Goal: Task Accomplishment & Management: Use online tool/utility

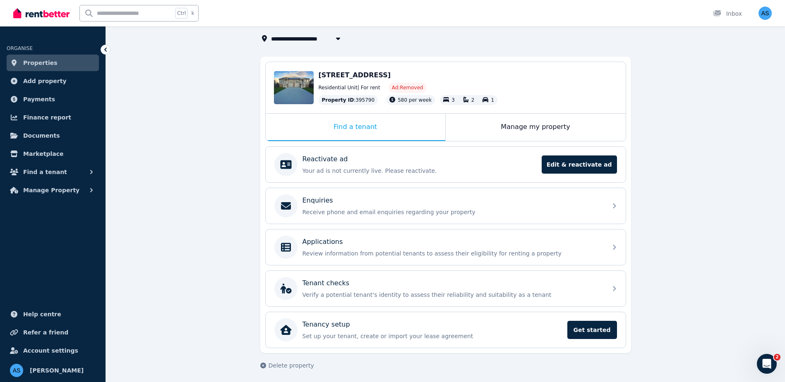
scroll to position [53, 0]
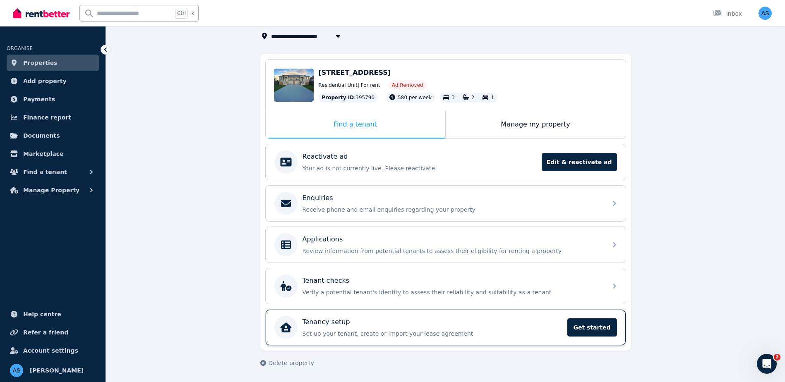
click at [405, 324] on div "Tenancy setup" at bounding box center [432, 322] width 260 height 10
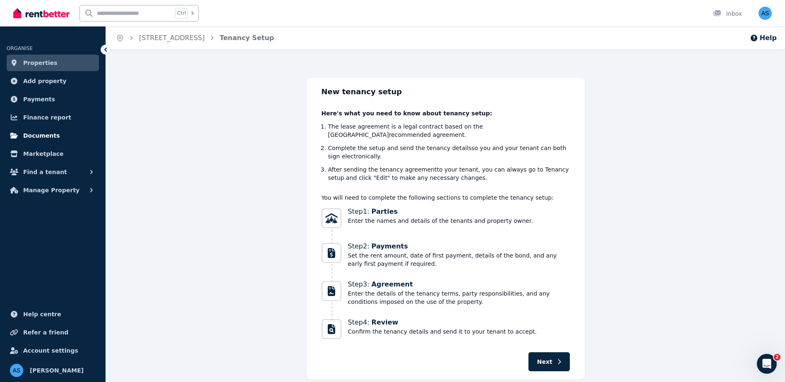
click at [48, 140] on span "Documents" at bounding box center [41, 136] width 37 height 10
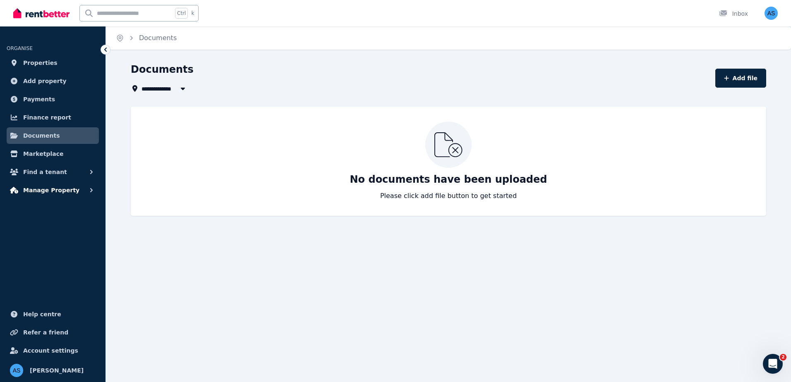
click at [47, 190] on span "Manage Property" at bounding box center [51, 190] width 56 height 10
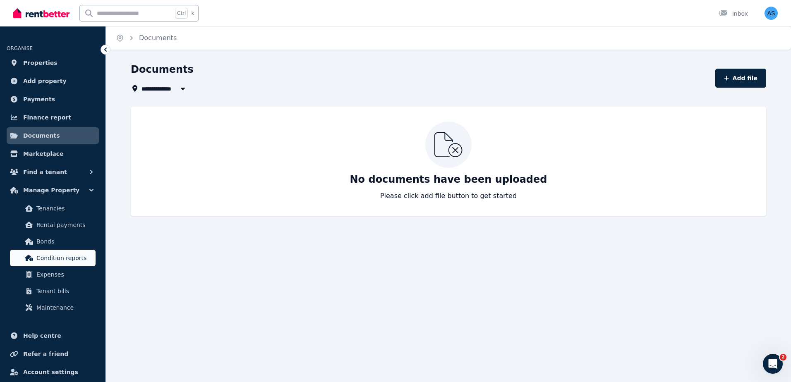
click at [62, 258] on span "Condition reports" at bounding box center [64, 258] width 56 height 10
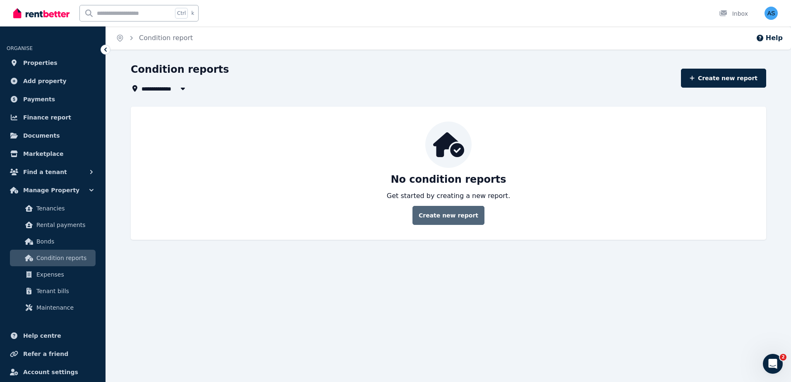
click at [456, 213] on link "Create new report" at bounding box center [449, 215] width 72 height 19
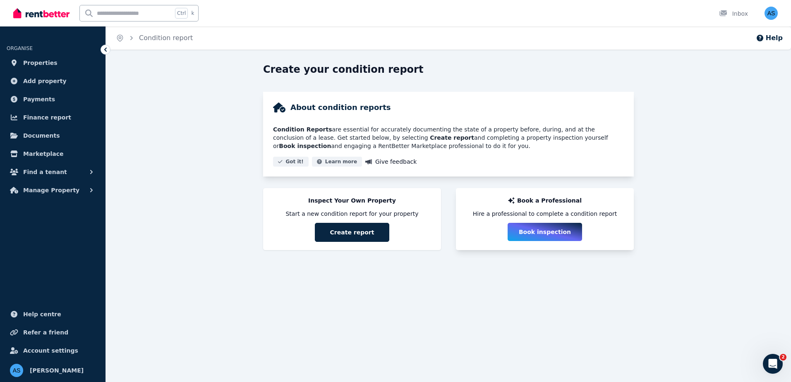
click at [537, 233] on button "Book inspection" at bounding box center [545, 232] width 74 height 18
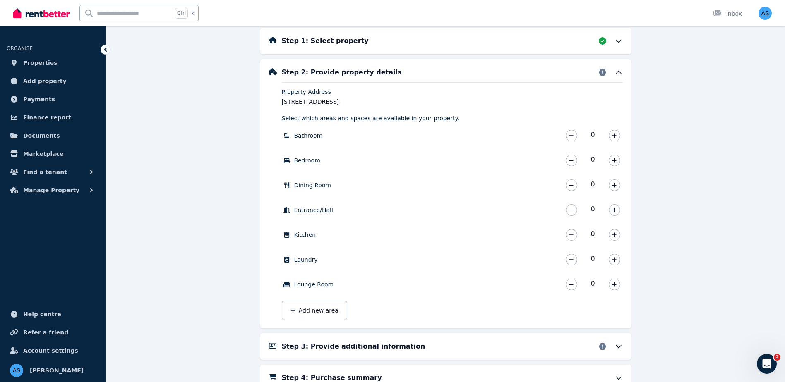
scroll to position [279, 0]
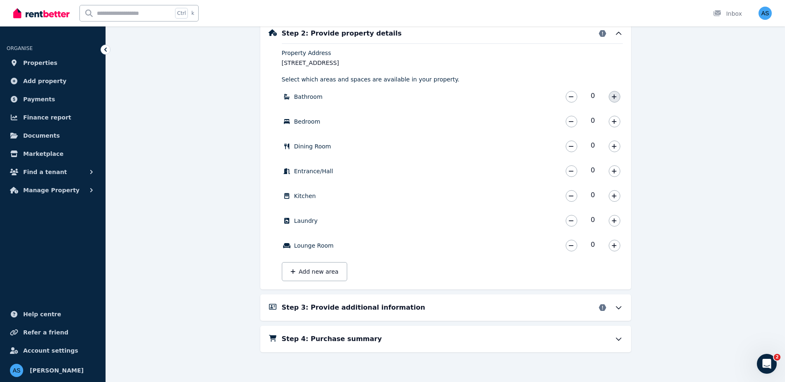
click at [618, 97] on button "button" at bounding box center [615, 97] width 12 height 12
click at [616, 122] on icon "button" at bounding box center [614, 122] width 5 height 6
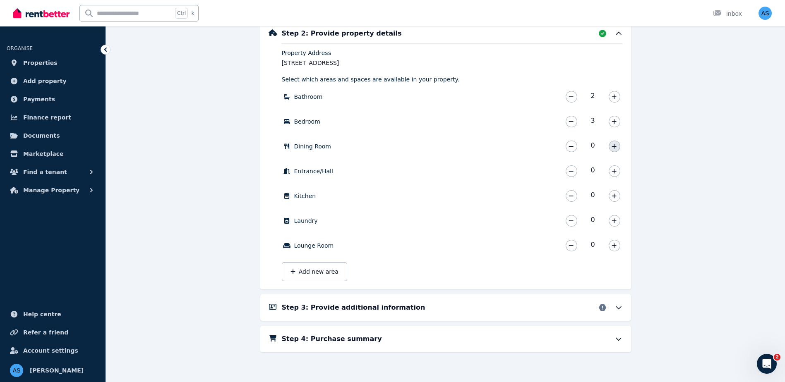
click at [615, 145] on icon "button" at bounding box center [614, 147] width 5 height 6
click at [615, 168] on icon "button" at bounding box center [614, 171] width 5 height 6
click at [612, 197] on icon "button" at bounding box center [614, 196] width 5 height 6
click at [614, 221] on icon "button" at bounding box center [614, 220] width 5 height 5
click at [614, 247] on icon "button" at bounding box center [614, 245] width 5 height 5
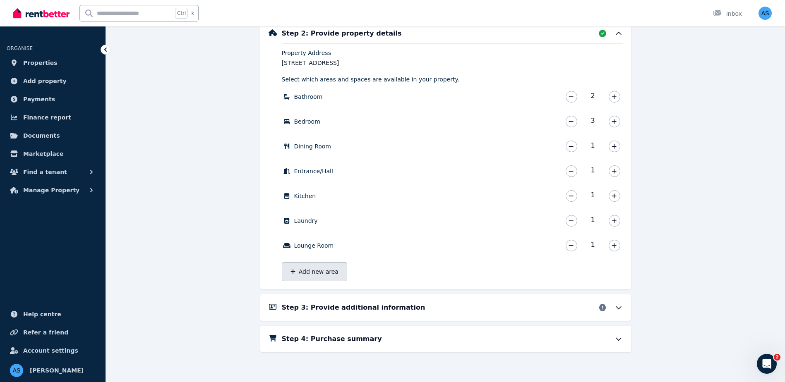
click at [336, 273] on button "Add new area" at bounding box center [314, 271] width 65 height 19
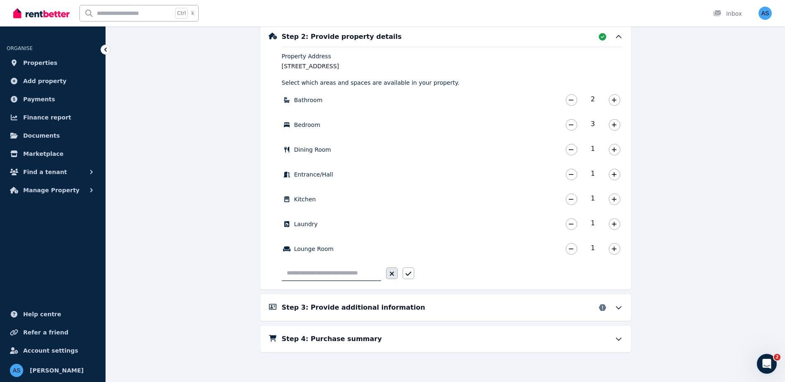
click at [392, 275] on icon "button" at bounding box center [391, 274] width 4 height 4
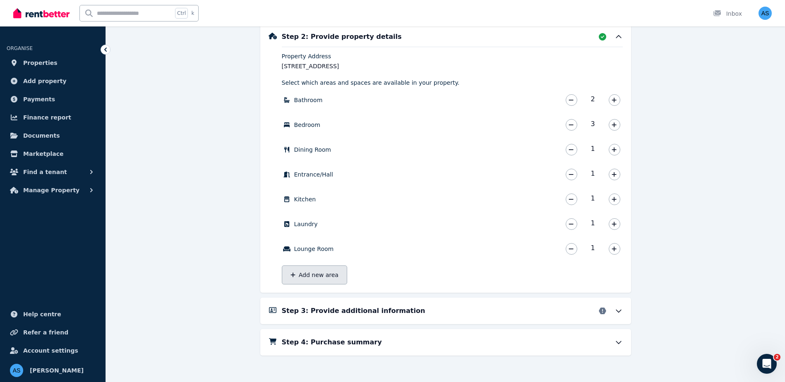
click at [333, 274] on button "Add new area" at bounding box center [314, 275] width 65 height 19
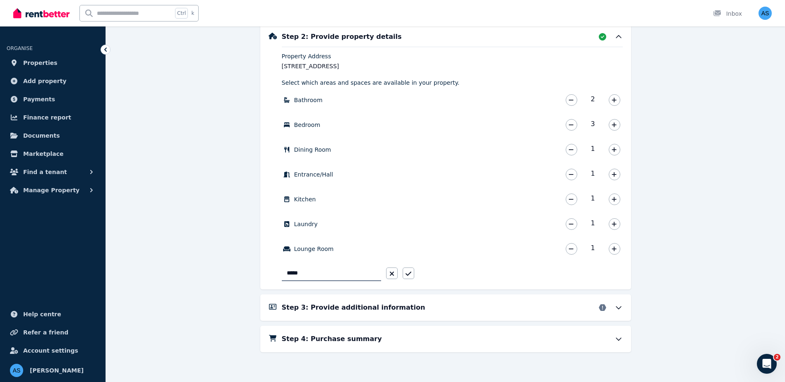
type input "******"
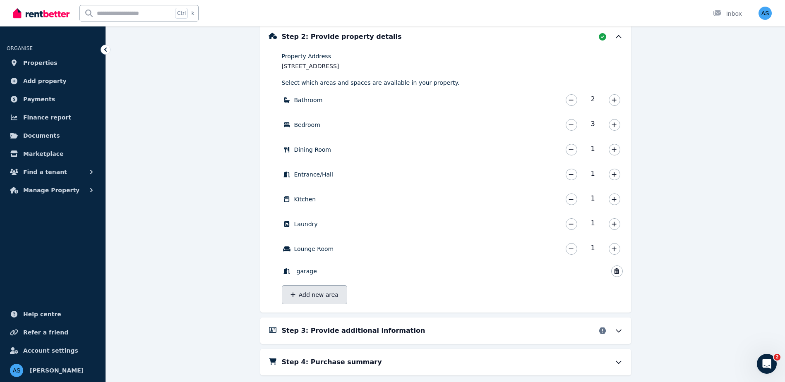
click at [327, 293] on button "Add new area" at bounding box center [314, 294] width 65 height 19
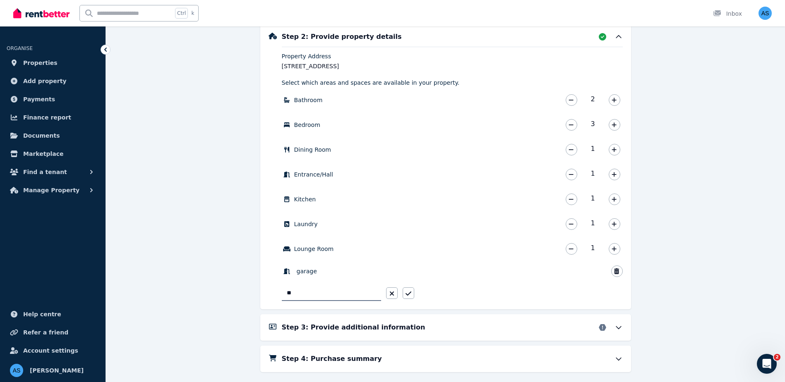
type input "*"
type input "*********"
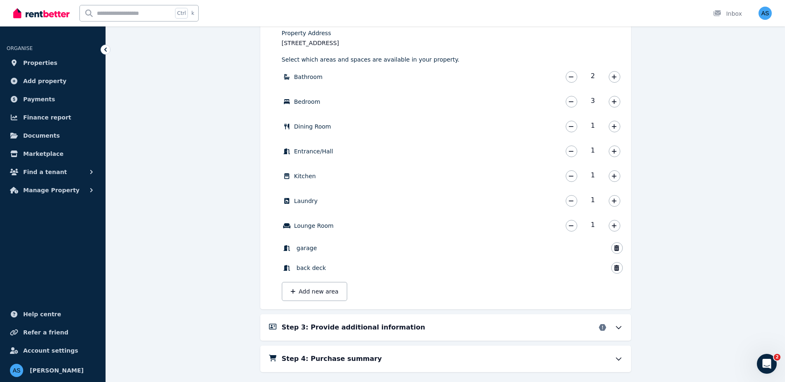
scroll to position [319, 0]
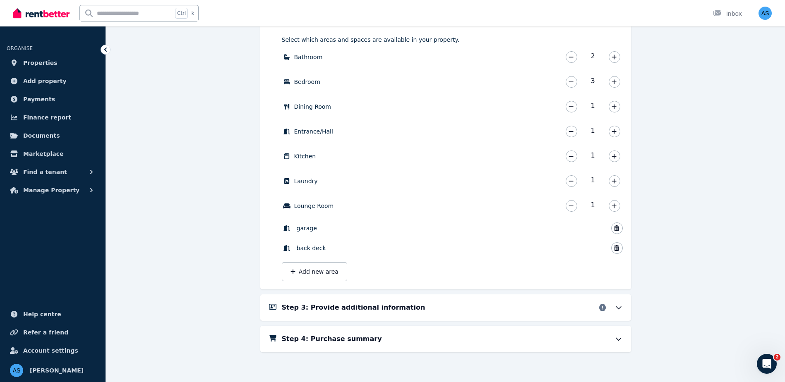
click at [567, 305] on div "Step 3: Provide additional information" at bounding box center [452, 308] width 341 height 10
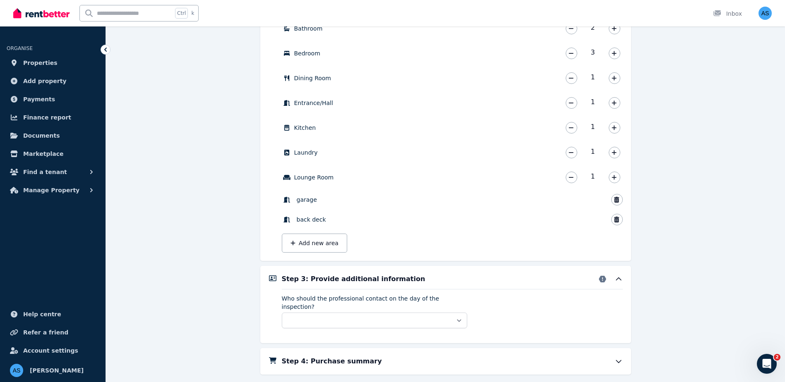
scroll to position [360, 0]
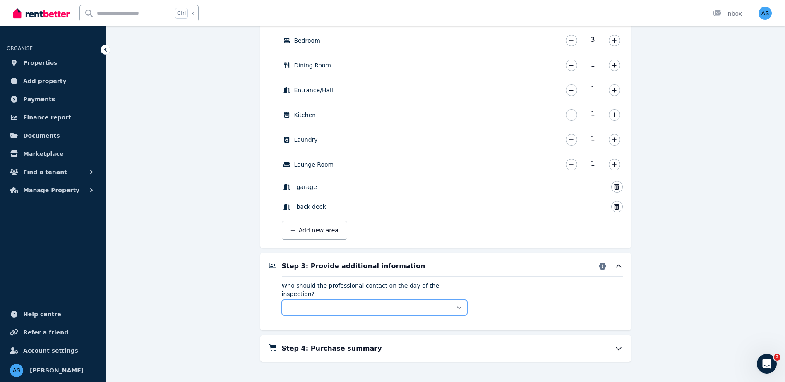
click at [457, 300] on select "** ****** *****" at bounding box center [374, 308] width 185 height 16
select select "**********"
click at [282, 300] on select "** ****** *****" at bounding box center [374, 308] width 185 height 16
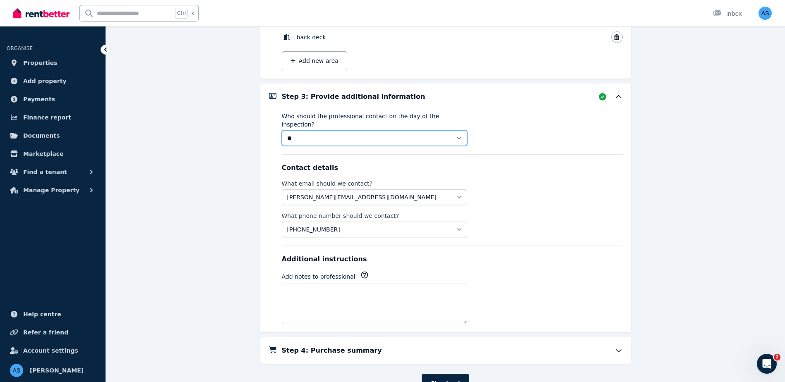
scroll to position [533, 0]
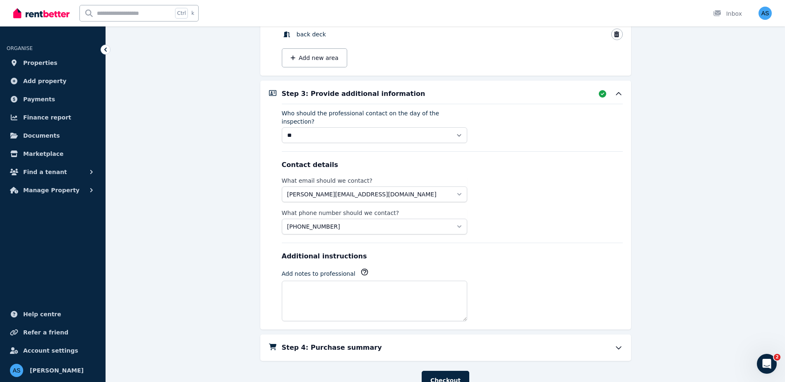
click at [518, 335] on div "Step 4: Purchase summary" at bounding box center [445, 348] width 371 height 26
click at [614, 344] on icon at bounding box center [618, 348] width 8 height 8
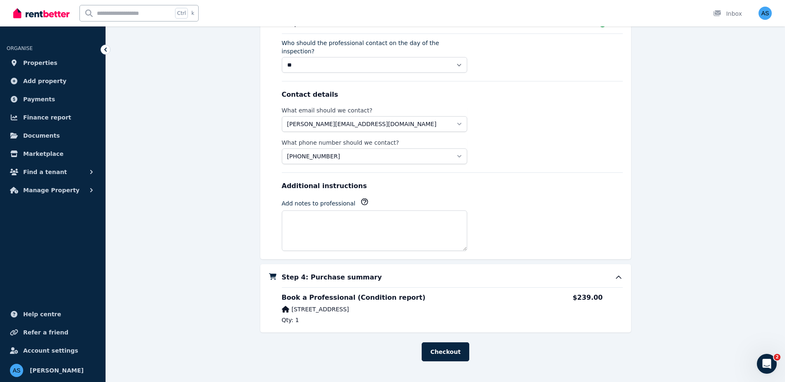
scroll to position [603, 0]
click at [615, 273] on icon at bounding box center [618, 277] width 8 height 8
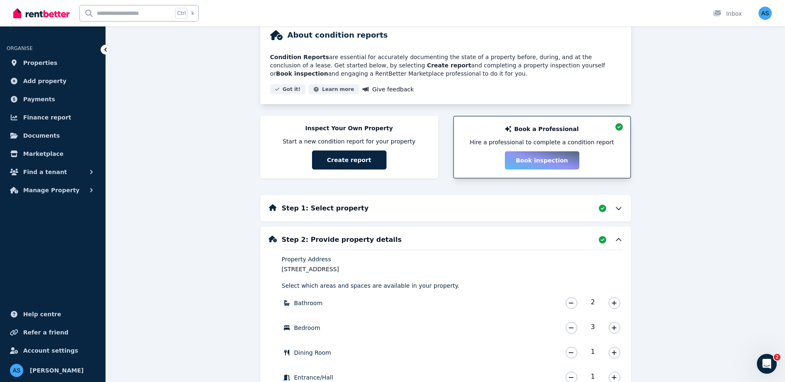
scroll to position [0, 0]
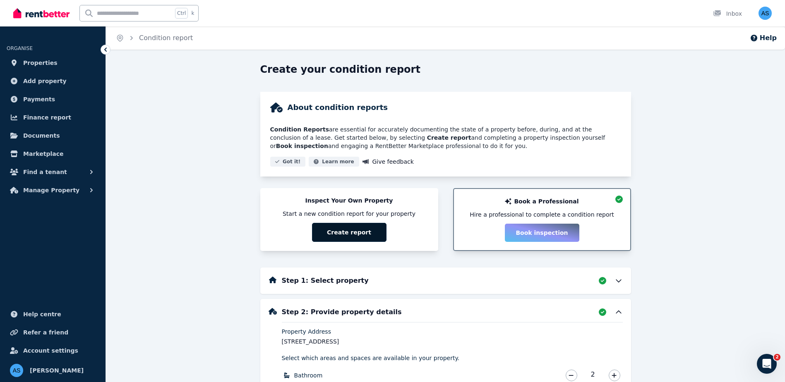
click at [354, 235] on button "Create report" at bounding box center [349, 232] width 74 height 19
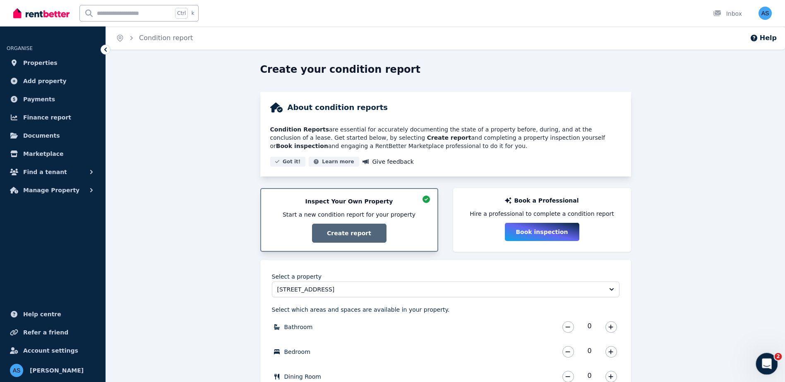
click at [774, 373] on div "2" at bounding box center [767, 364] width 22 height 22
click at [768, 368] on icon "Open Intercom Messenger" at bounding box center [766, 363] width 14 height 14
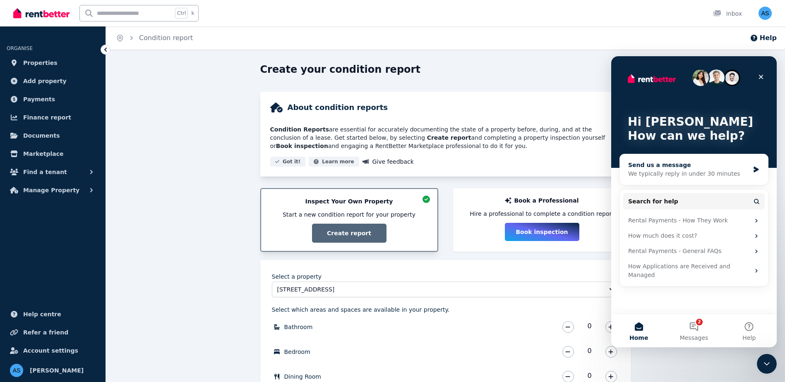
click at [688, 169] on div "Send us a message" at bounding box center [688, 165] width 121 height 9
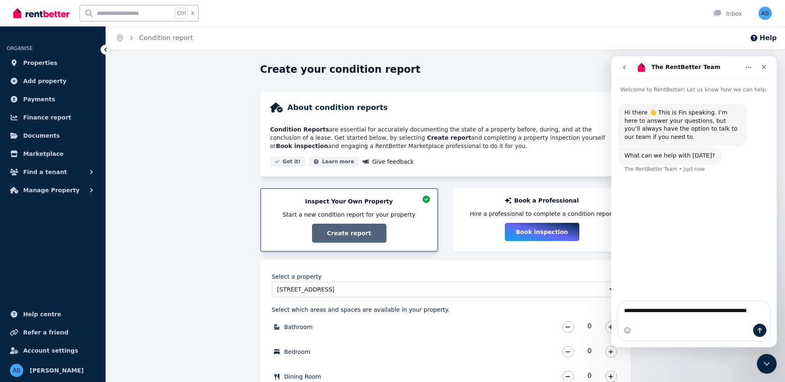
type textarea "**********"
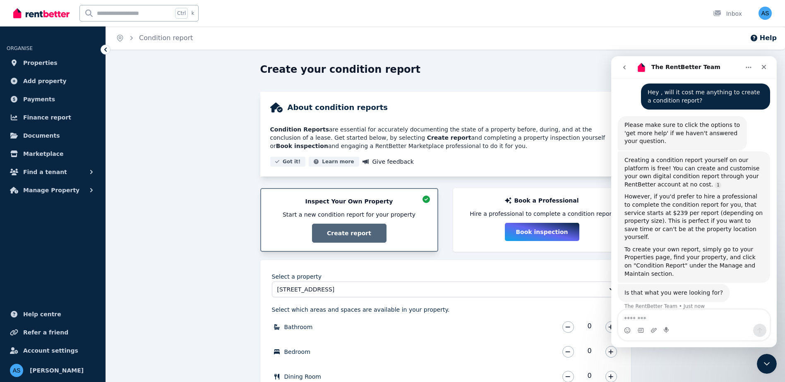
scroll to position [89, 0]
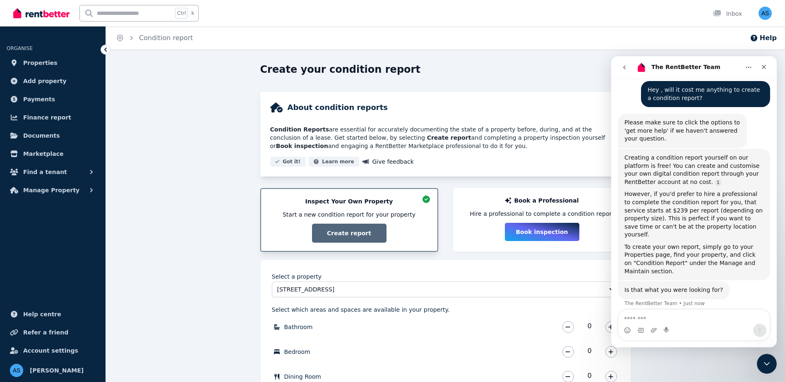
click at [370, 228] on div "Inspect Your Own Property Start a new condition report for your property Create…" at bounding box center [349, 220] width 160 height 46
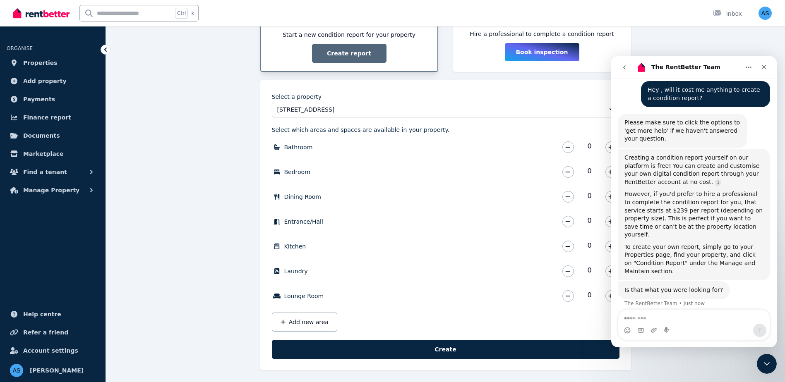
scroll to position [183, 0]
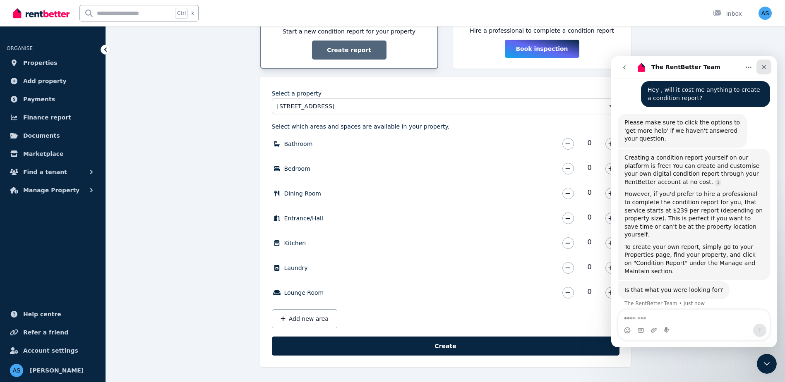
click at [766, 65] on icon "Close" at bounding box center [763, 67] width 7 height 7
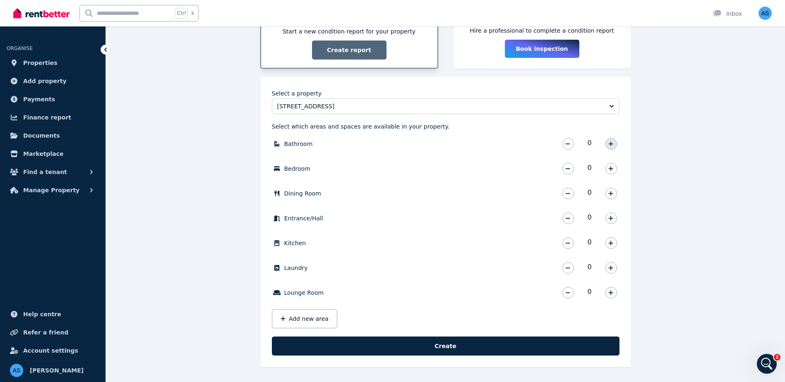
scroll to position [103, 0]
click at [614, 140] on button "button" at bounding box center [611, 144] width 12 height 12
click at [613, 168] on icon "button" at bounding box center [610, 169] width 5 height 6
click at [612, 172] on button "button" at bounding box center [611, 169] width 12 height 12
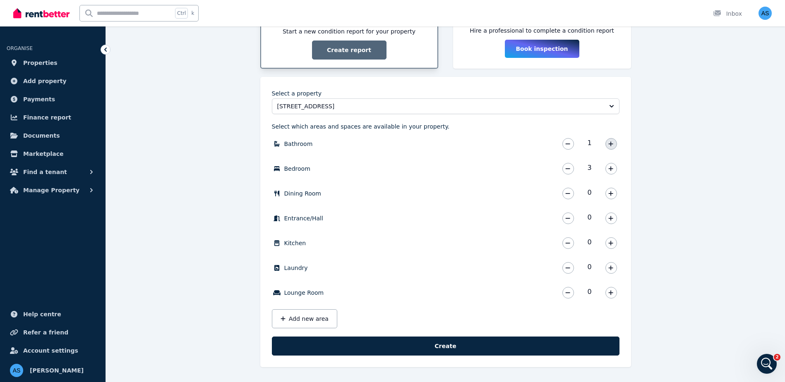
click at [607, 144] on button "button" at bounding box center [611, 144] width 12 height 12
click at [610, 197] on button "button" at bounding box center [611, 194] width 12 height 12
click at [610, 216] on icon "button" at bounding box center [610, 219] width 5 height 6
click at [610, 241] on icon "button" at bounding box center [610, 243] width 5 height 6
click at [613, 270] on icon "button" at bounding box center [610, 268] width 5 height 6
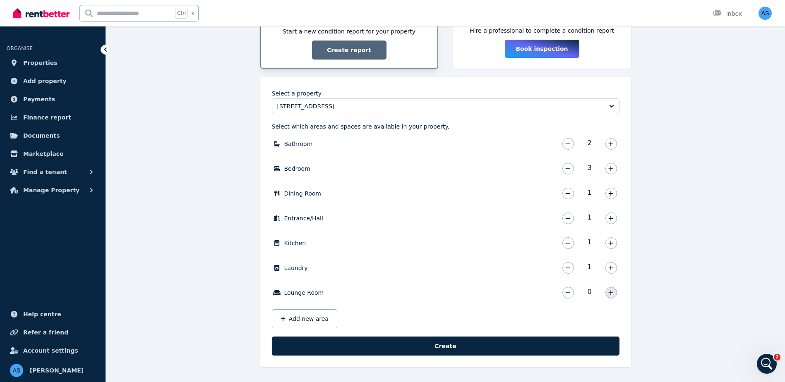
click at [612, 295] on icon "button" at bounding box center [610, 293] width 5 height 6
click at [327, 319] on button "Add new area" at bounding box center [304, 318] width 65 height 19
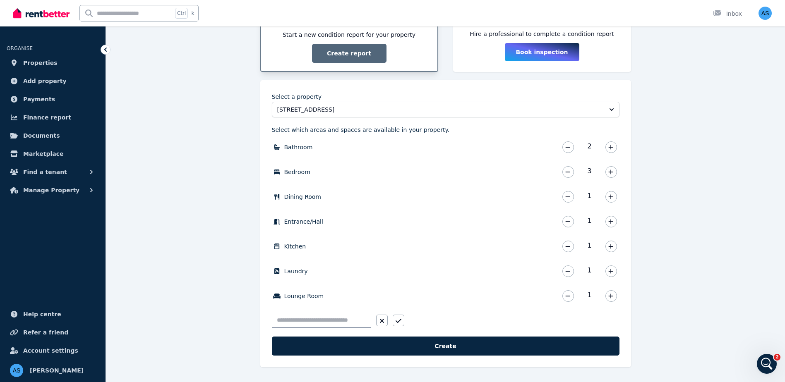
scroll to position [180, 0]
type input "******"
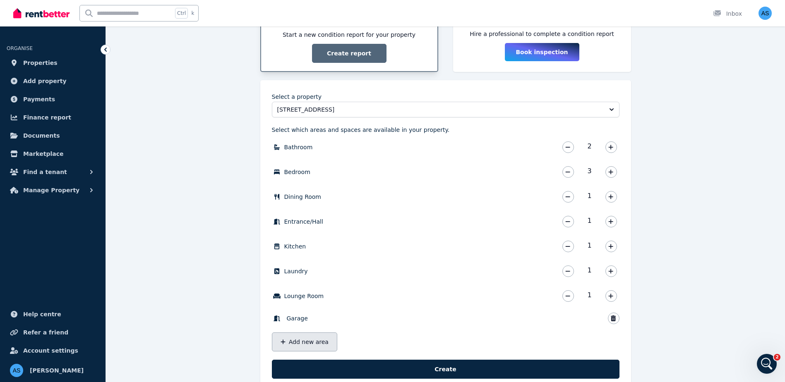
click at [314, 344] on button "Add new area" at bounding box center [304, 342] width 65 height 19
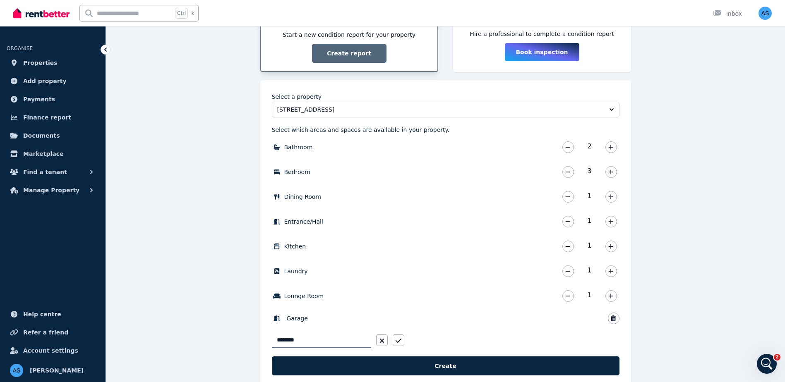
type input "*********"
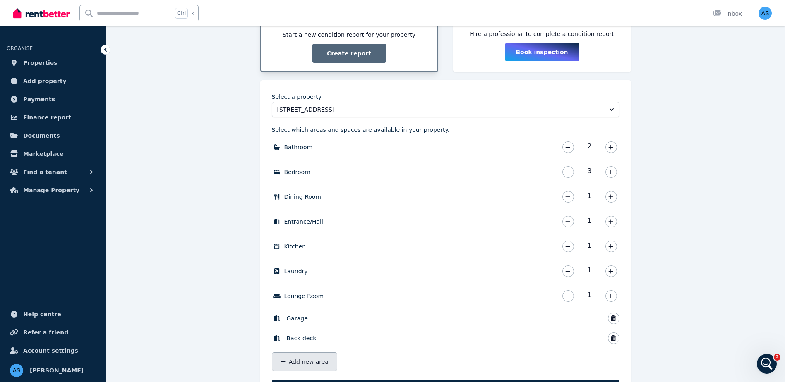
click at [295, 363] on button "Add new area" at bounding box center [304, 362] width 65 height 19
type input "**********"
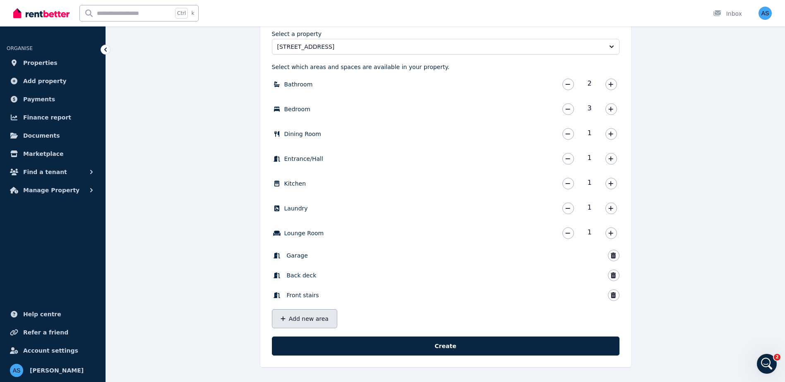
click at [309, 323] on button "Add new area" at bounding box center [304, 318] width 65 height 19
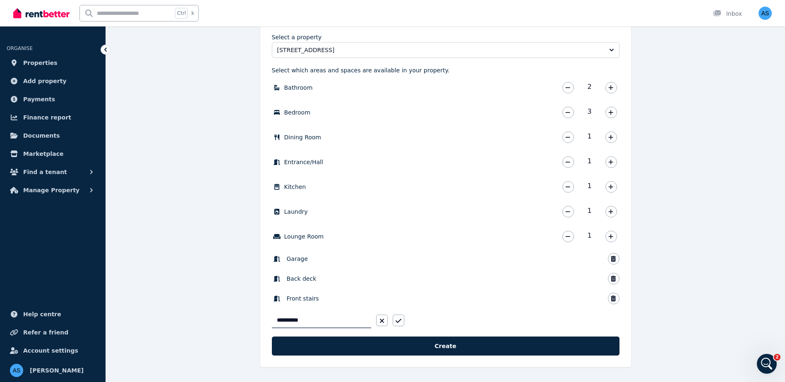
type input "**********"
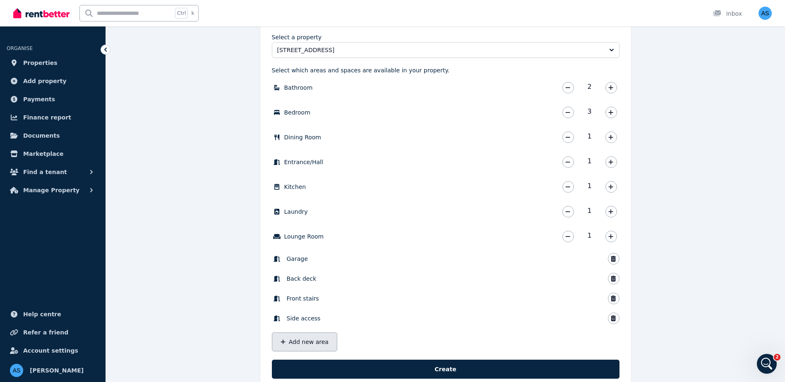
click at [319, 344] on button "Add new area" at bounding box center [304, 342] width 65 height 19
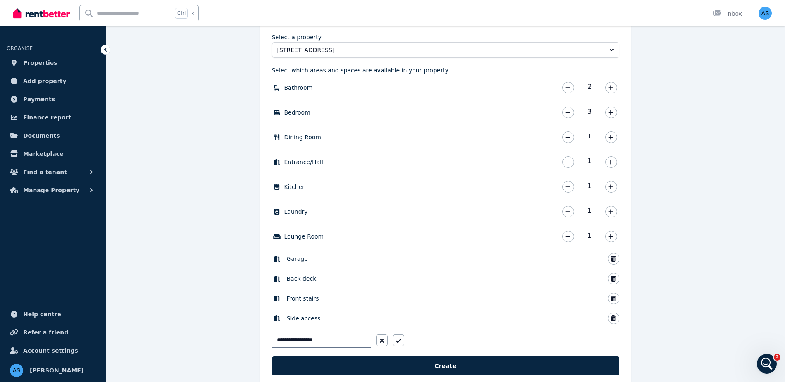
type input "**********"
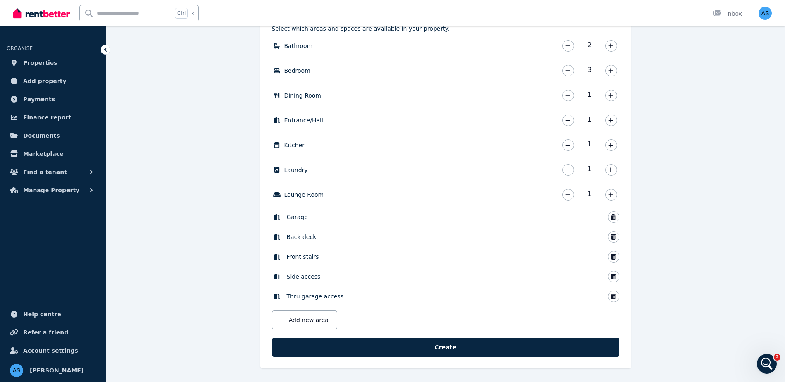
scroll to position [283, 0]
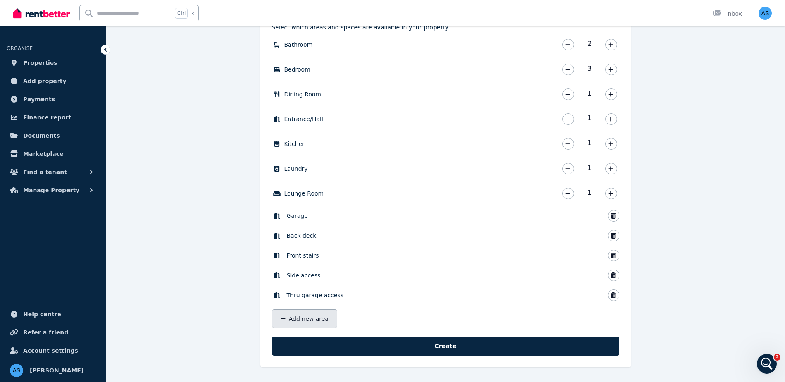
click at [325, 320] on button "Add new area" at bounding box center [304, 318] width 65 height 19
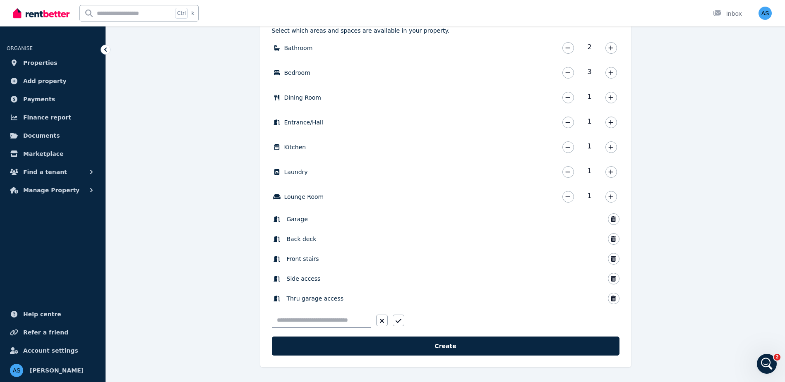
scroll to position [279, 0]
type input "********"
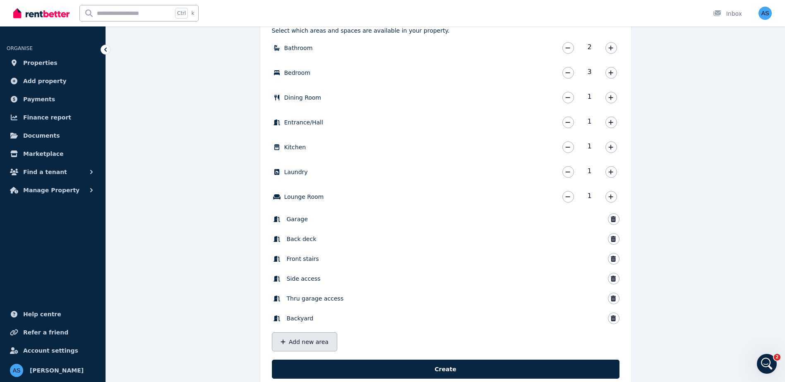
click at [307, 337] on button "Add new area" at bounding box center [304, 342] width 65 height 19
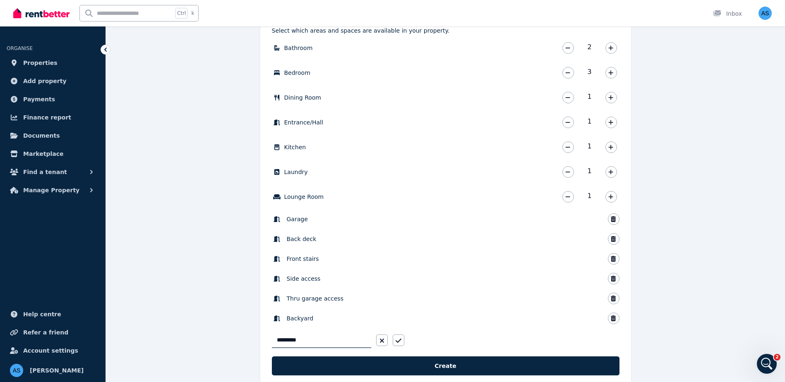
type input "**********"
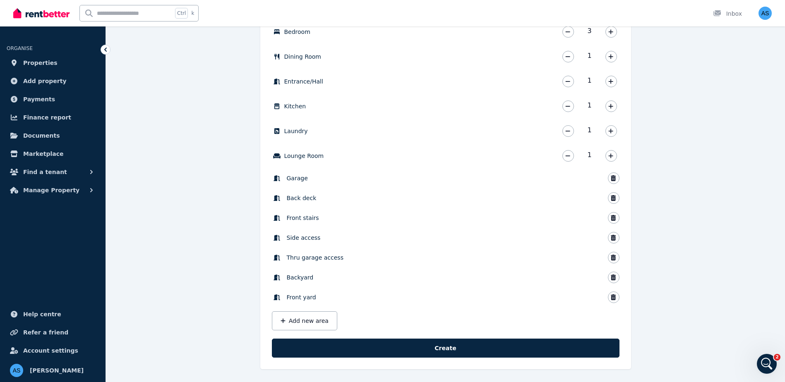
scroll to position [322, 0]
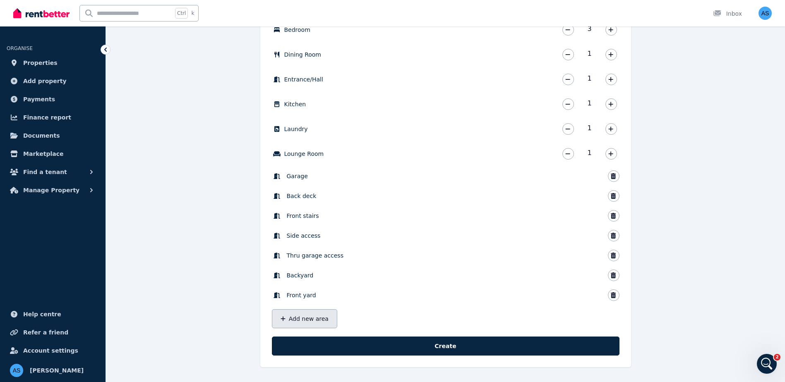
click at [309, 321] on button "Add new area" at bounding box center [304, 318] width 65 height 19
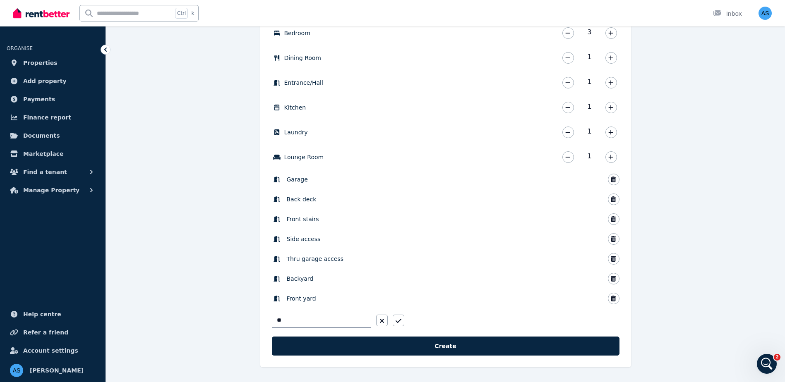
type input "*"
type input "*********"
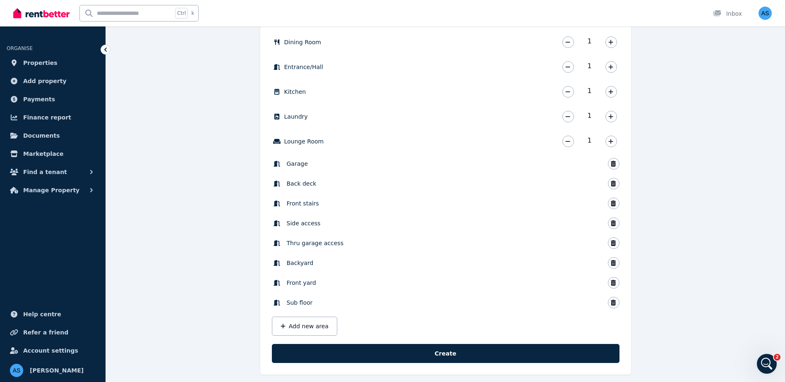
scroll to position [342, 0]
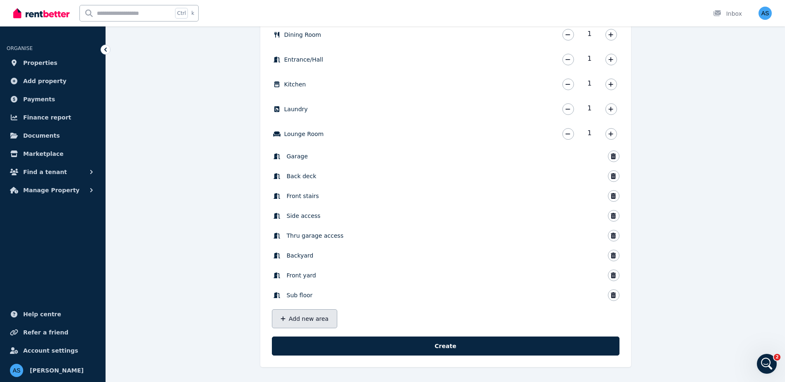
click at [312, 319] on button "Add new area" at bounding box center [304, 318] width 65 height 19
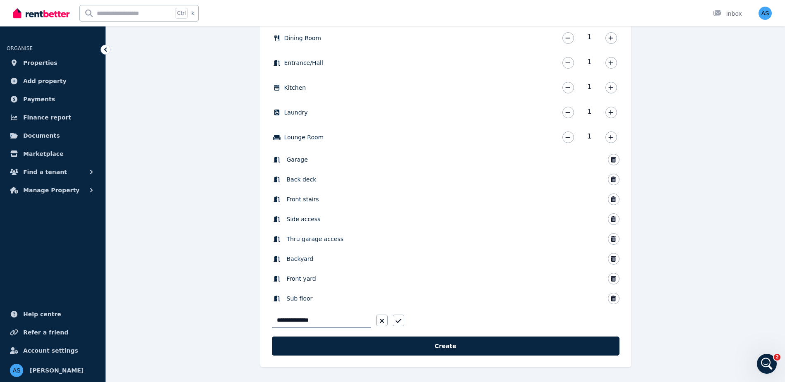
type input "**********"
click at [235, 320] on div "**********" at bounding box center [445, 53] width 679 height 658
click at [402, 322] on button "button" at bounding box center [399, 321] width 12 height 12
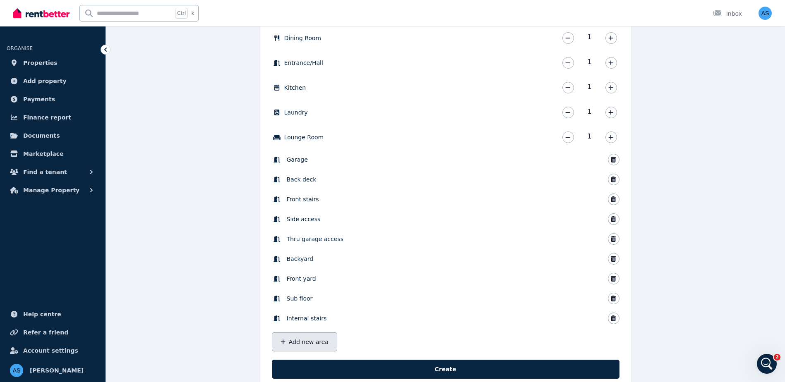
click at [319, 345] on button "Add new area" at bounding box center [304, 342] width 65 height 19
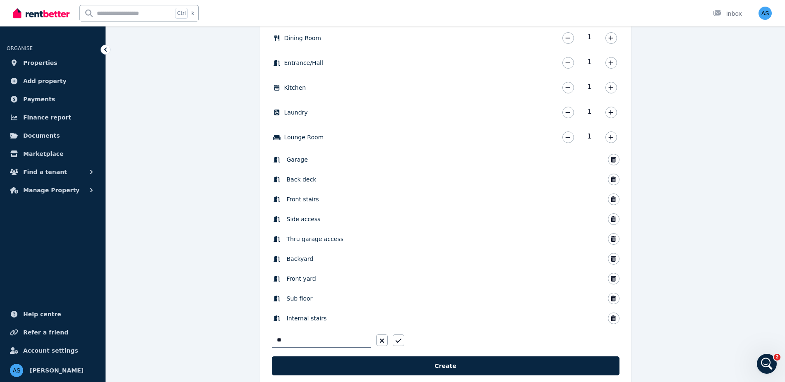
type input "*"
type input "**********"
click at [381, 346] on button "button" at bounding box center [382, 341] width 12 height 12
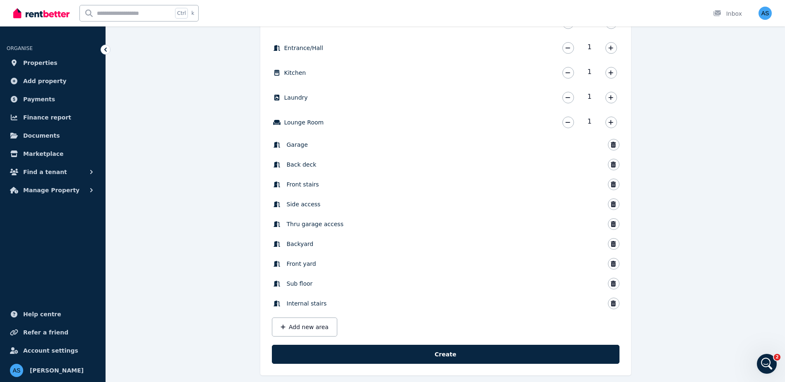
scroll to position [362, 0]
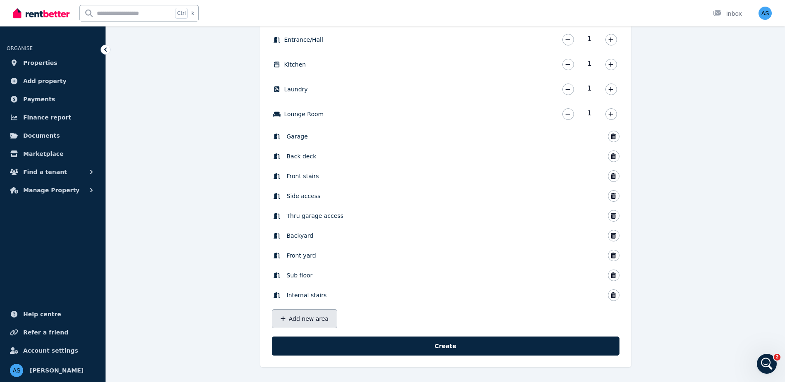
click at [306, 318] on button "Add new area" at bounding box center [304, 318] width 65 height 19
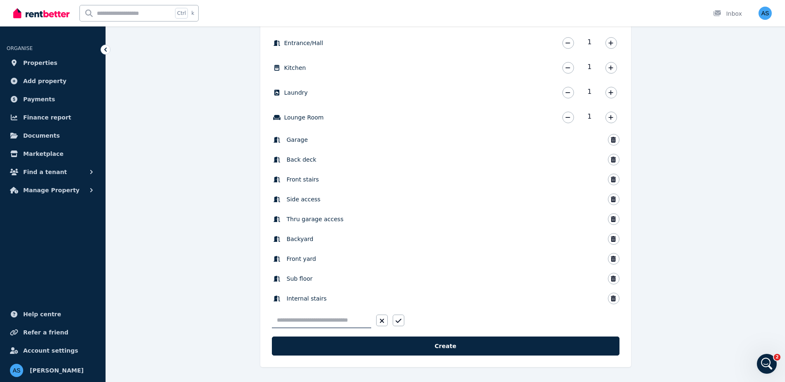
scroll to position [359, 0]
type input "**********"
click at [403, 322] on button "button" at bounding box center [399, 321] width 12 height 12
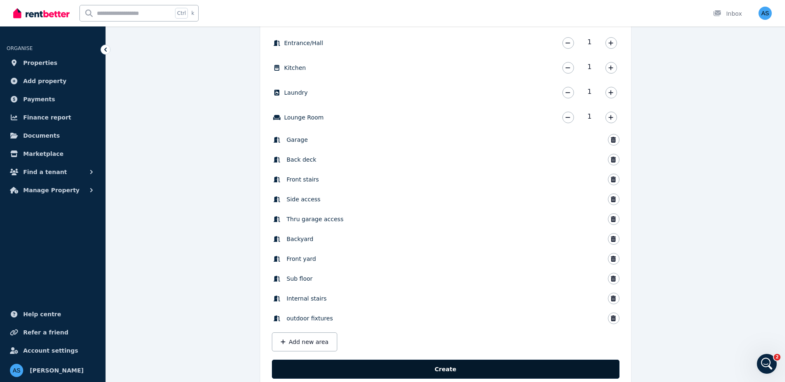
click at [389, 371] on button "Create" at bounding box center [446, 369] width 348 height 19
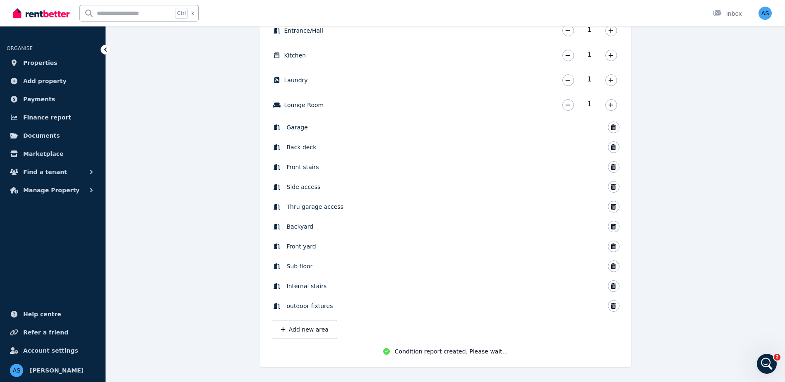
scroll to position [373, 0]
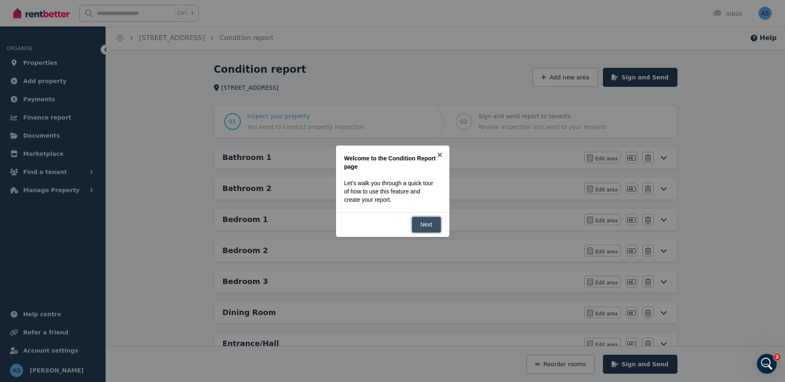
click at [429, 224] on link "Next" at bounding box center [426, 225] width 29 height 16
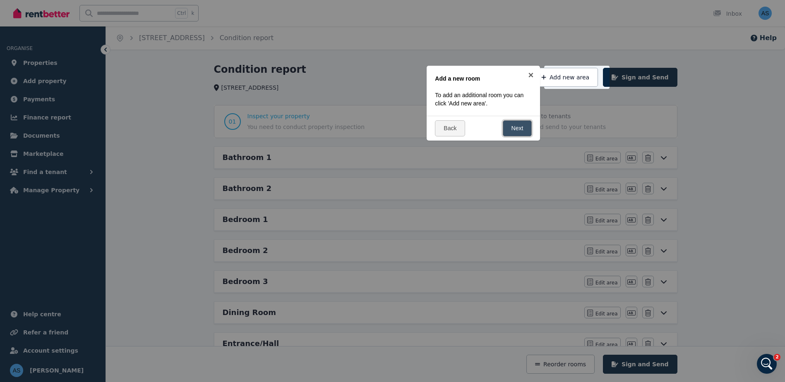
click at [515, 129] on link "Next" at bounding box center [517, 128] width 29 height 16
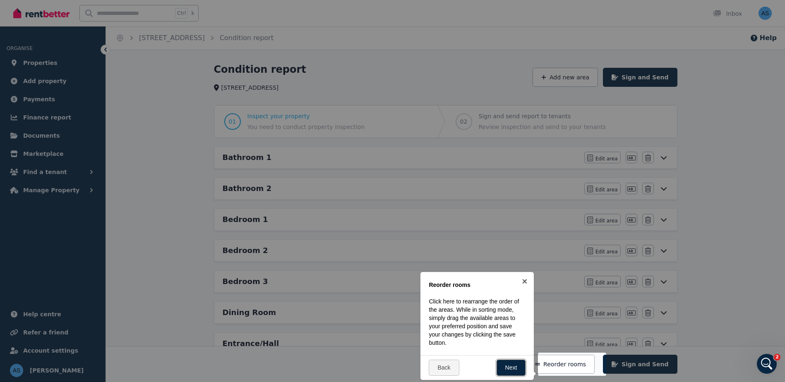
scroll to position [186, 0]
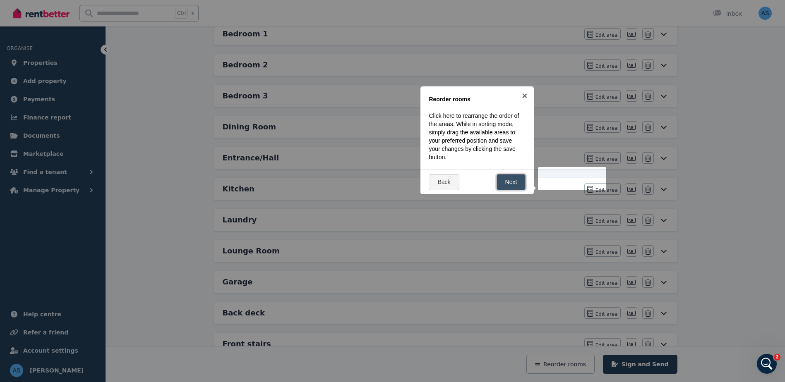
click at [513, 185] on link "Next" at bounding box center [511, 182] width 29 height 16
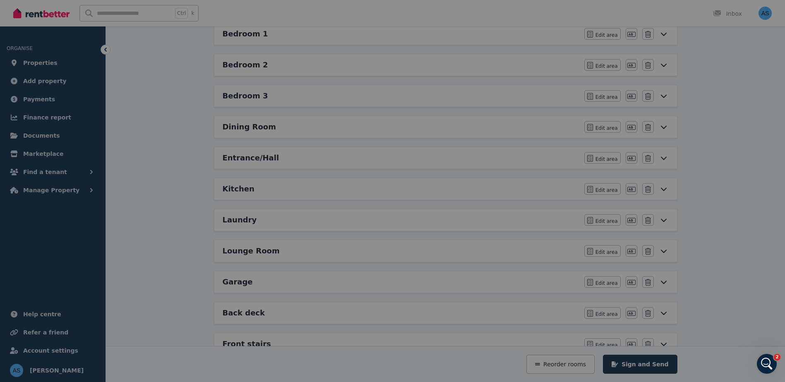
scroll to position [0, 0]
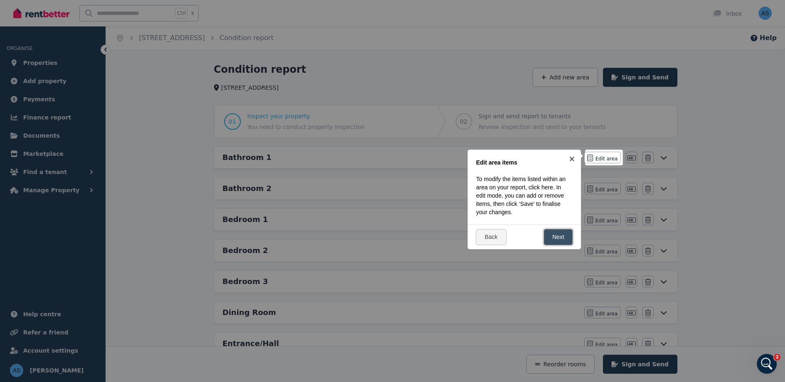
click at [552, 233] on link "Next" at bounding box center [558, 237] width 29 height 16
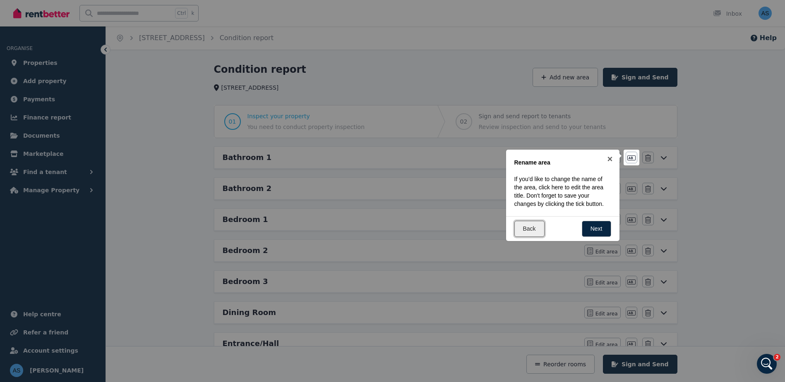
click at [526, 229] on link "Back" at bounding box center [529, 229] width 30 height 16
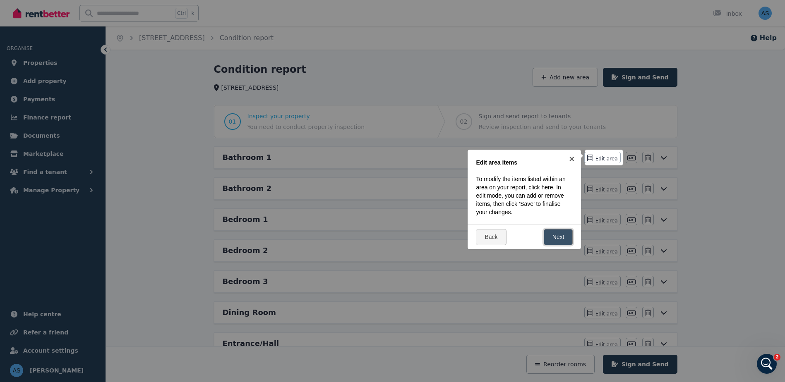
click at [548, 237] on link "Next" at bounding box center [558, 237] width 29 height 16
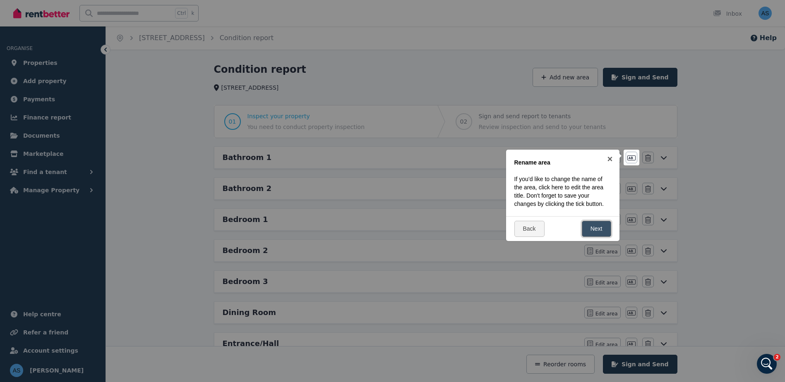
click at [592, 227] on link "Next" at bounding box center [596, 229] width 29 height 16
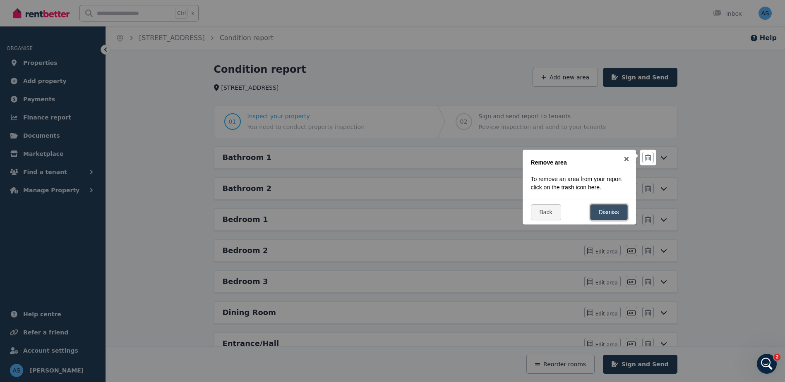
click at [609, 209] on link "Dismiss" at bounding box center [609, 212] width 38 height 16
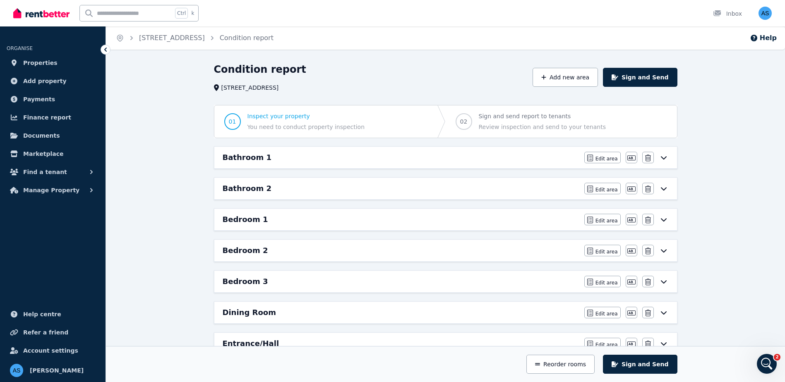
click at [525, 156] on div "Bathroom 1" at bounding box center [401, 158] width 357 height 12
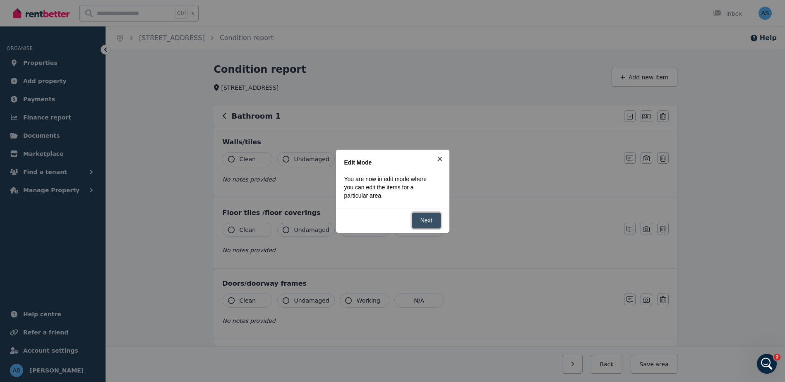
click at [427, 218] on link "Next" at bounding box center [426, 221] width 29 height 16
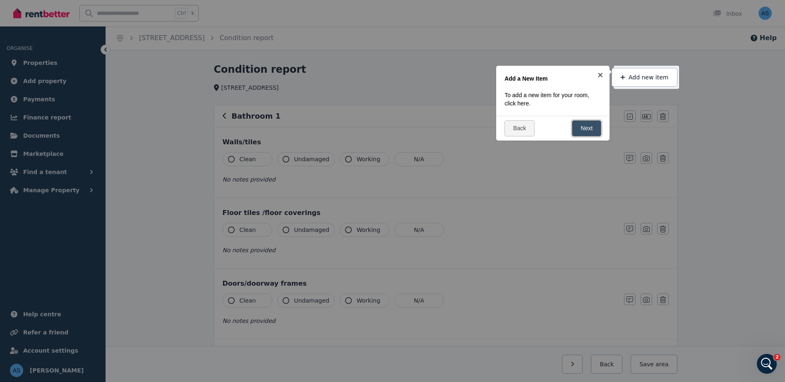
click at [576, 129] on link "Next" at bounding box center [586, 128] width 29 height 16
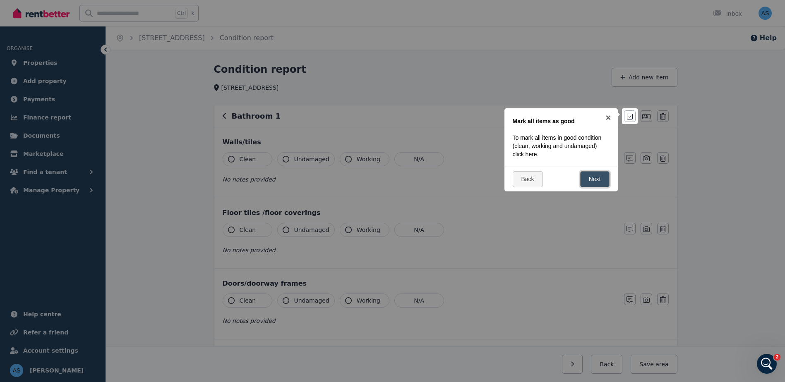
click at [592, 178] on link "Next" at bounding box center [594, 179] width 29 height 16
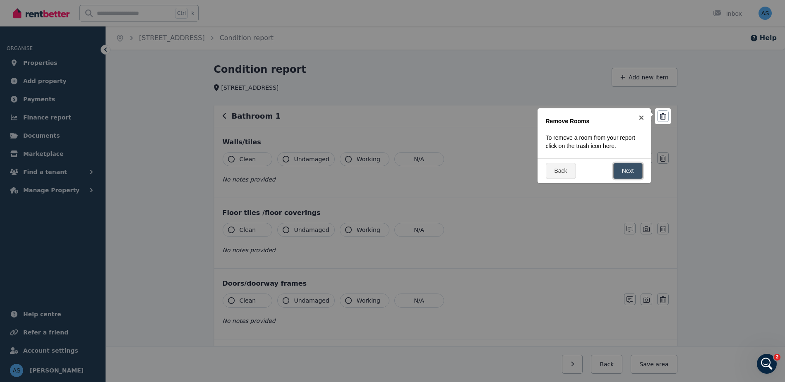
click at [617, 171] on link "Next" at bounding box center [627, 171] width 29 height 16
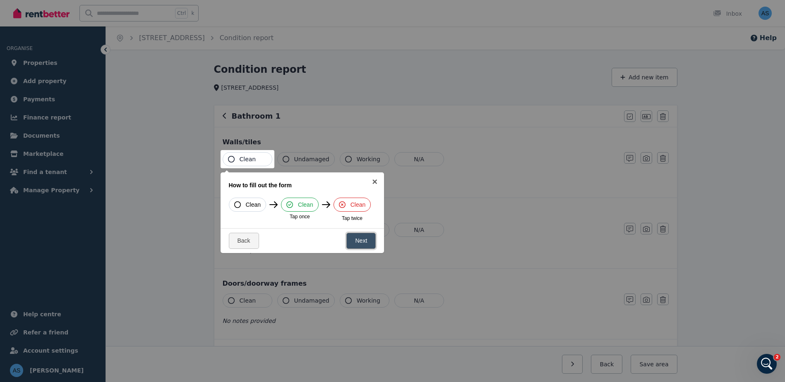
click at [368, 238] on link "Next" at bounding box center [360, 241] width 29 height 16
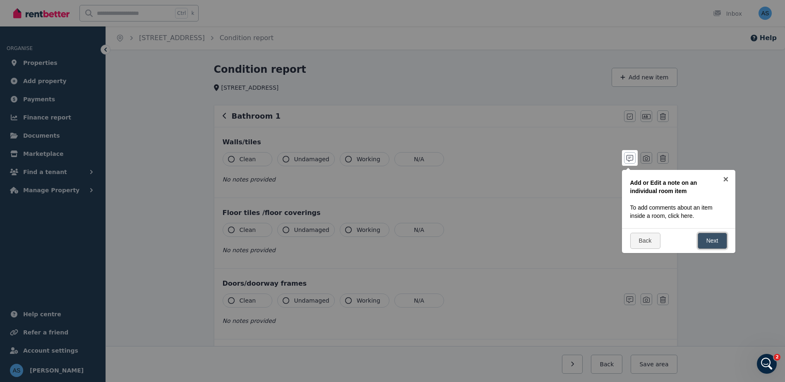
click at [709, 239] on link "Next" at bounding box center [712, 241] width 29 height 16
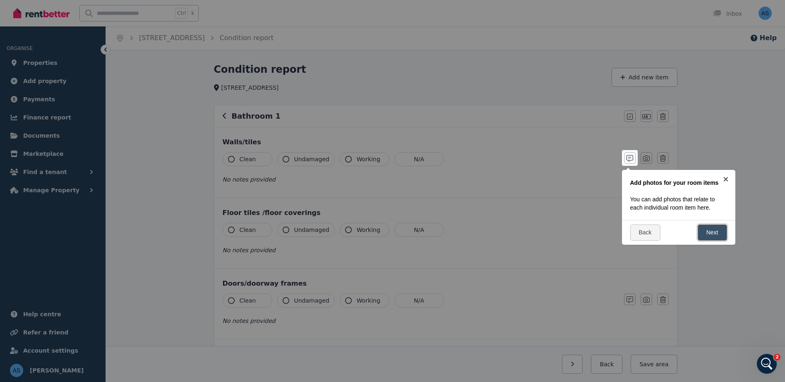
click at [710, 233] on link "Next" at bounding box center [712, 233] width 29 height 16
click at [712, 239] on link "Next" at bounding box center [712, 241] width 29 height 16
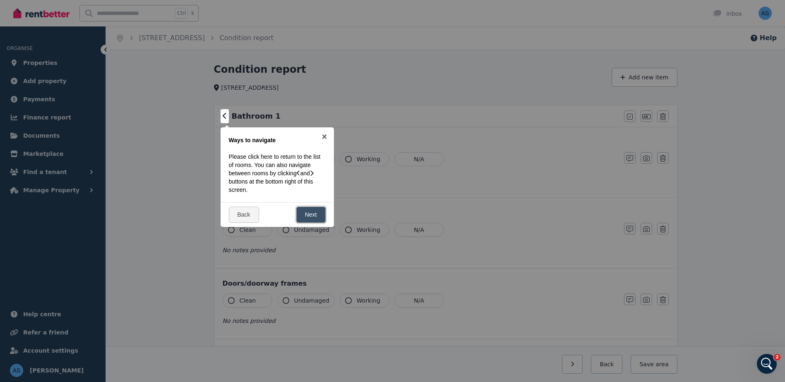
click at [310, 217] on link "Next" at bounding box center [310, 215] width 29 height 16
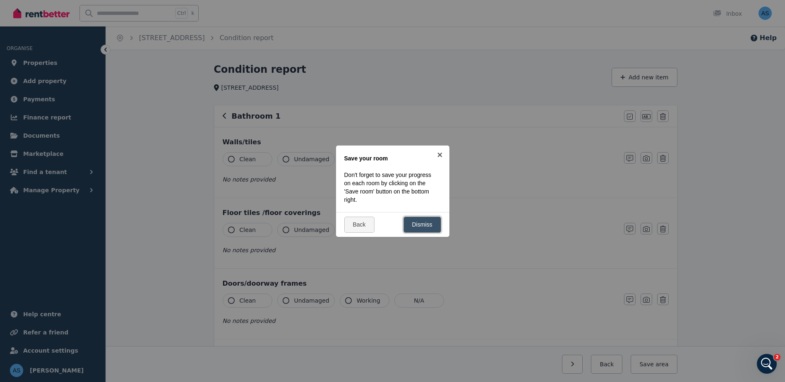
click at [423, 226] on link "Dismiss" at bounding box center [422, 225] width 38 height 16
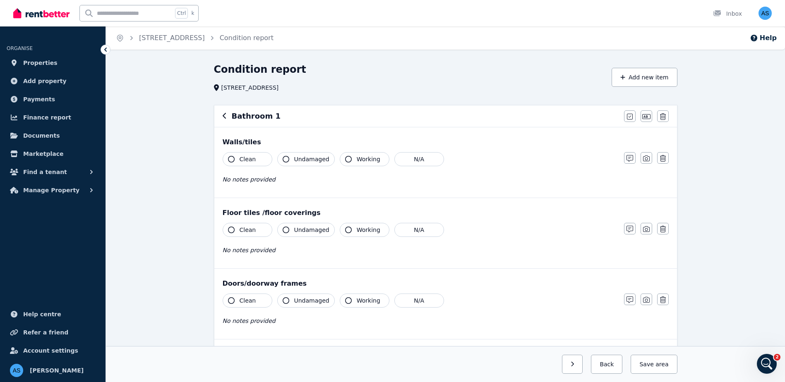
click at [232, 160] on icon "button" at bounding box center [231, 159] width 7 height 7
click at [231, 230] on icon "button" at bounding box center [231, 230] width 7 height 7
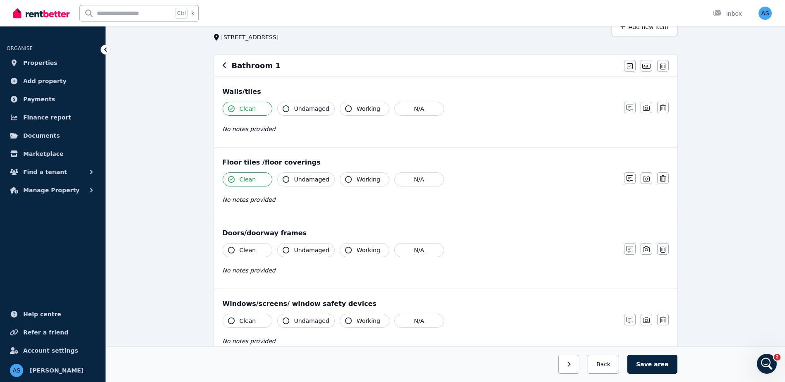
scroll to position [124, 0]
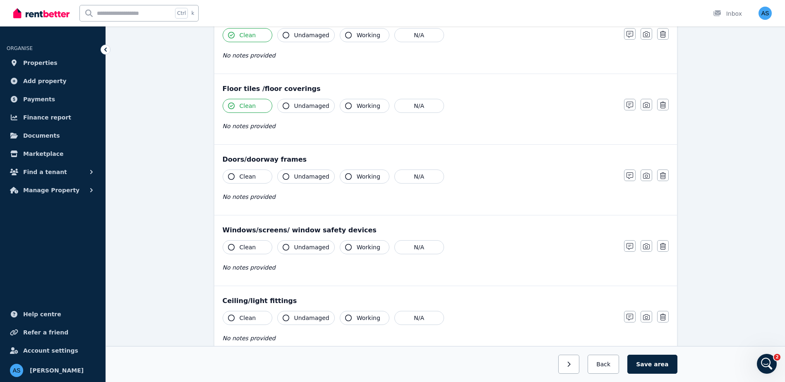
click at [230, 180] on button "Clean" at bounding box center [248, 177] width 50 height 14
click at [231, 249] on icon "button" at bounding box center [231, 247] width 7 height 7
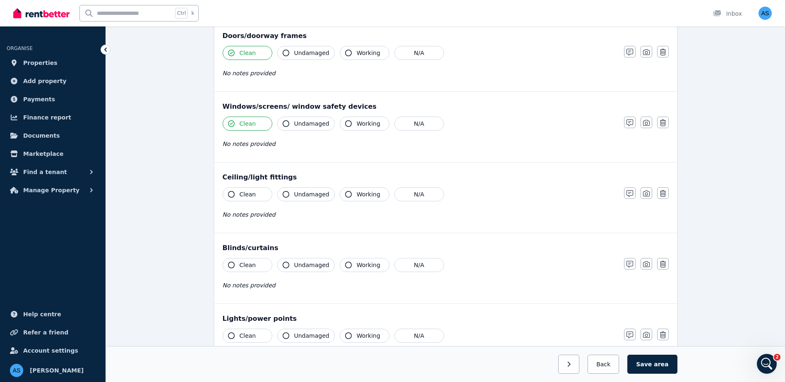
scroll to position [248, 0]
click at [232, 193] on icon "button" at bounding box center [231, 194] width 7 height 7
click at [230, 265] on icon "button" at bounding box center [231, 264] width 7 height 7
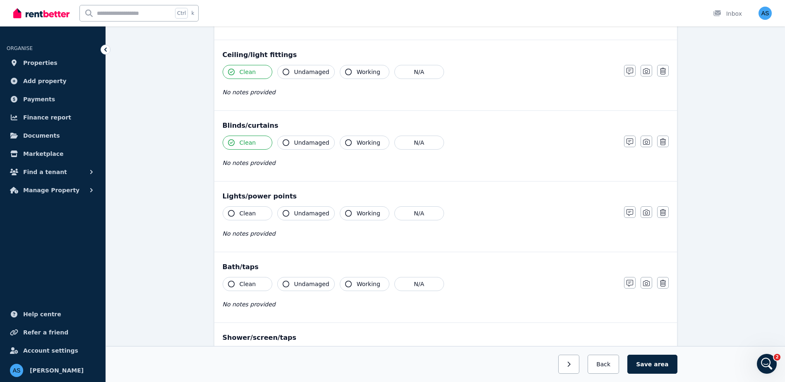
scroll to position [372, 0]
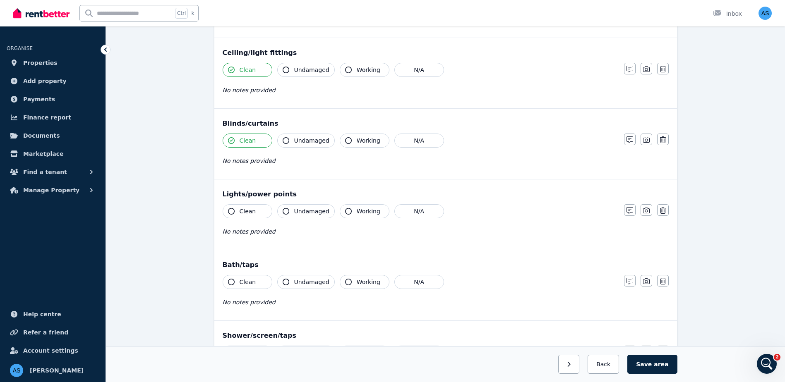
click at [231, 213] on icon "button" at bounding box center [231, 211] width 7 height 7
click at [234, 283] on icon "button" at bounding box center [231, 282] width 7 height 7
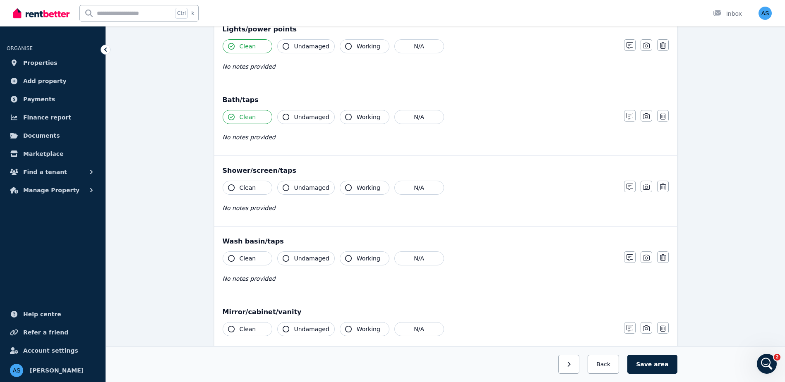
scroll to position [538, 0]
click at [234, 186] on icon "button" at bounding box center [231, 187] width 7 height 7
click at [234, 256] on button "Clean" at bounding box center [248, 258] width 50 height 14
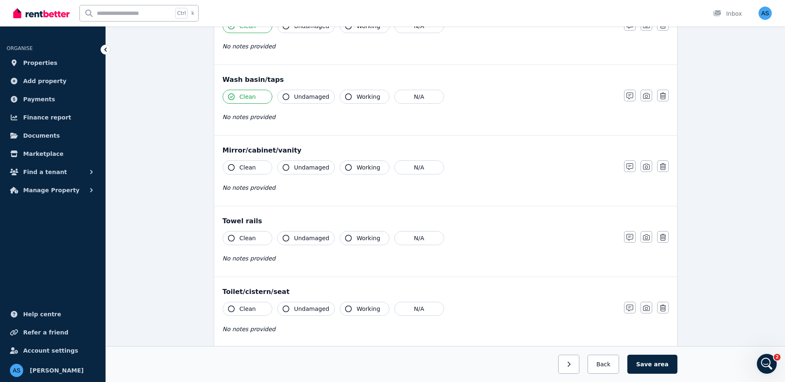
scroll to position [703, 0]
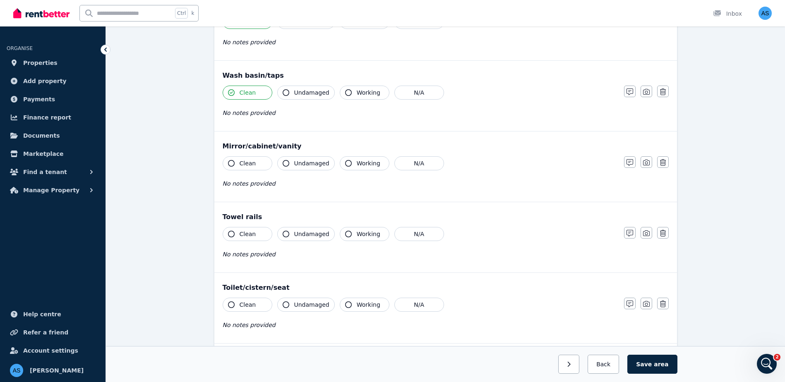
click at [230, 162] on icon "button" at bounding box center [231, 163] width 7 height 7
click at [230, 232] on icon "button" at bounding box center [231, 234] width 7 height 7
click at [233, 302] on icon "button" at bounding box center [231, 305] width 7 height 7
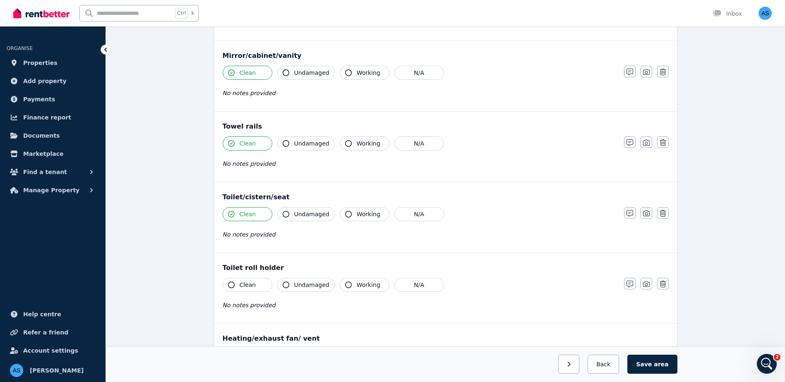
scroll to position [869, 0]
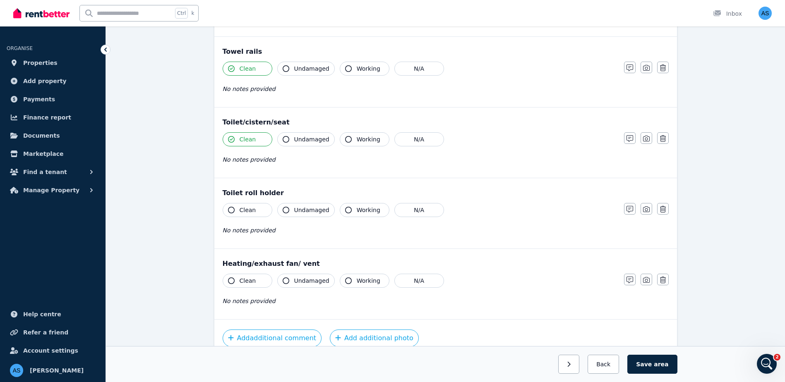
click at [235, 211] on button "Clean" at bounding box center [248, 210] width 50 height 14
click at [229, 278] on button "Clean" at bounding box center [248, 281] width 50 height 14
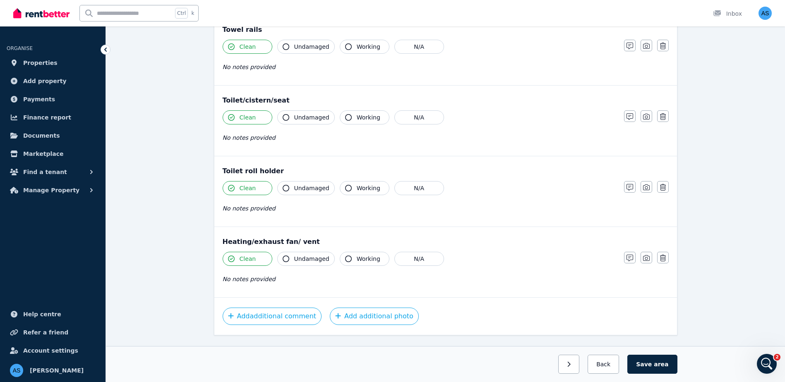
scroll to position [910, 0]
